Goal: Information Seeking & Learning: Learn about a topic

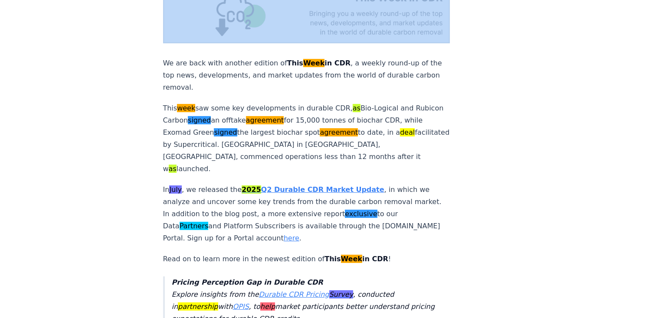
scroll to position [130, 0]
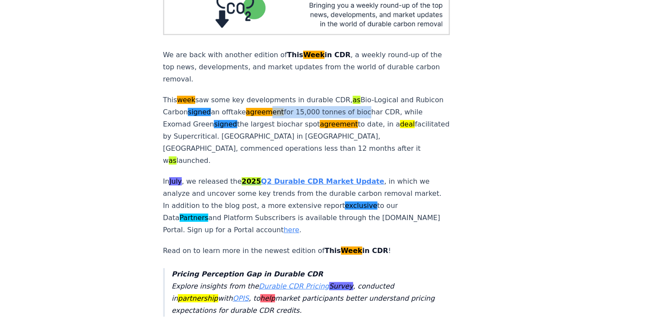
drag, startPoint x: 377, startPoint y: 103, endPoint x: 382, endPoint y: 103, distance: 4.8
click at [382, 103] on p "This week saw some key developments in durable CDR, as Bio-Logical and Rubicon …" at bounding box center [306, 130] width 287 height 73
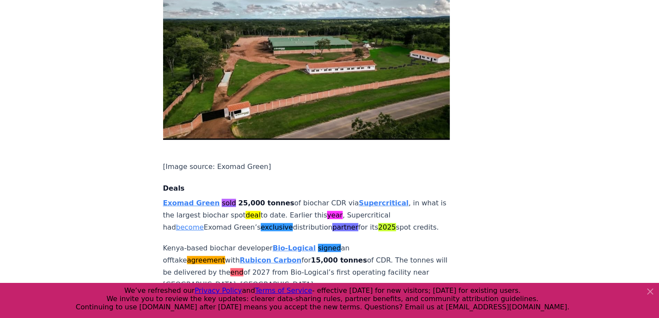
scroll to position [564, 0]
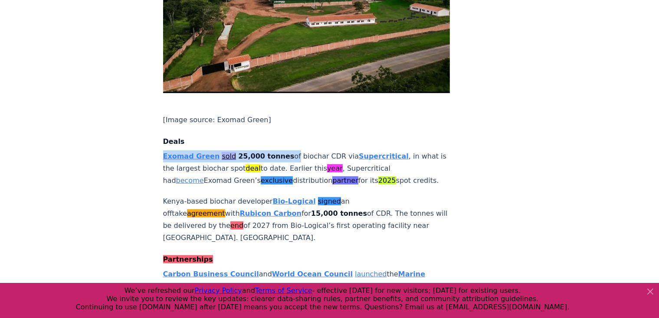
drag, startPoint x: 151, startPoint y: 115, endPoint x: 282, endPoint y: 116, distance: 131.5
click at [294, 151] on p "Exomad Green sold 25,000 tonnes of biochar CDR via Supercritical , in what is t…" at bounding box center [306, 169] width 287 height 36
drag, startPoint x: 294, startPoint y: 117, endPoint x: 329, endPoint y: 115, distance: 35.2
click at [329, 151] on p "Exomad Green sold 25,000 tonnes of biochar CDR via Supercritical , in what is t…" at bounding box center [306, 169] width 287 height 36
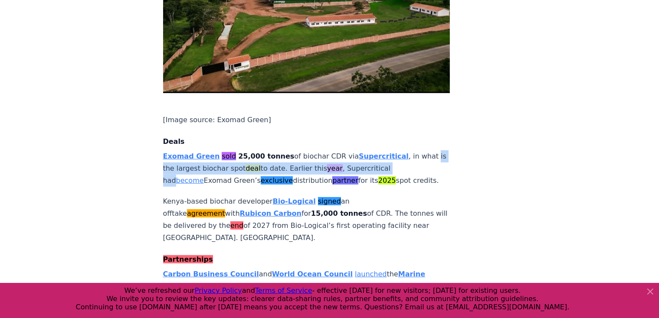
drag, startPoint x: 411, startPoint y: 122, endPoint x: 148, endPoint y: 133, distance: 262.7
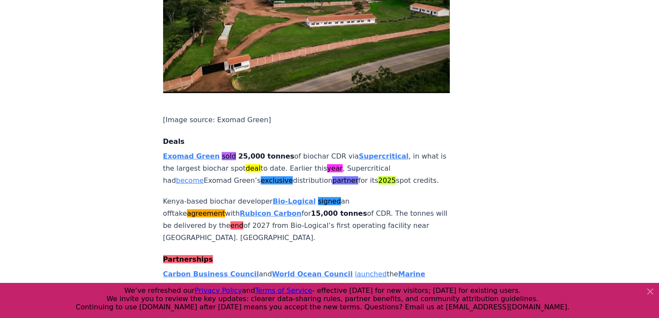
drag, startPoint x: 211, startPoint y: 142, endPoint x: 495, endPoint y: 141, distance: 283.7
click at [186, 152] on strong "Exomad Green" at bounding box center [191, 156] width 57 height 8
click at [371, 152] on strong "Supercritical" at bounding box center [384, 156] width 50 height 8
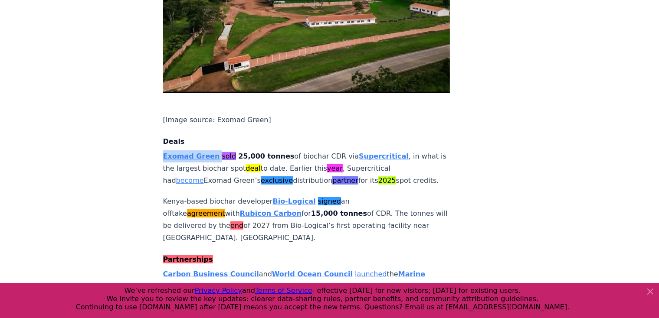
drag, startPoint x: 180, startPoint y: 111, endPoint x: 213, endPoint y: 112, distance: 33.4
drag, startPoint x: 337, startPoint y: 115, endPoint x: 381, endPoint y: 116, distance: 44.3
click at [381, 151] on p "Exomad Green sold 25,000 tonnes of biochar CDR via Supercritical , in what is t…" at bounding box center [306, 169] width 287 height 36
click at [383, 151] on p "Exomad Green sold 25,000 tonnes of biochar CDR via Supercritical , in what is t…" at bounding box center [306, 169] width 287 height 36
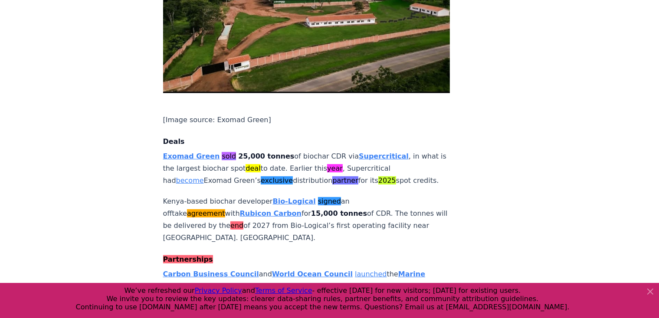
scroll to position [0, 0]
